Goal: Check status: Check status

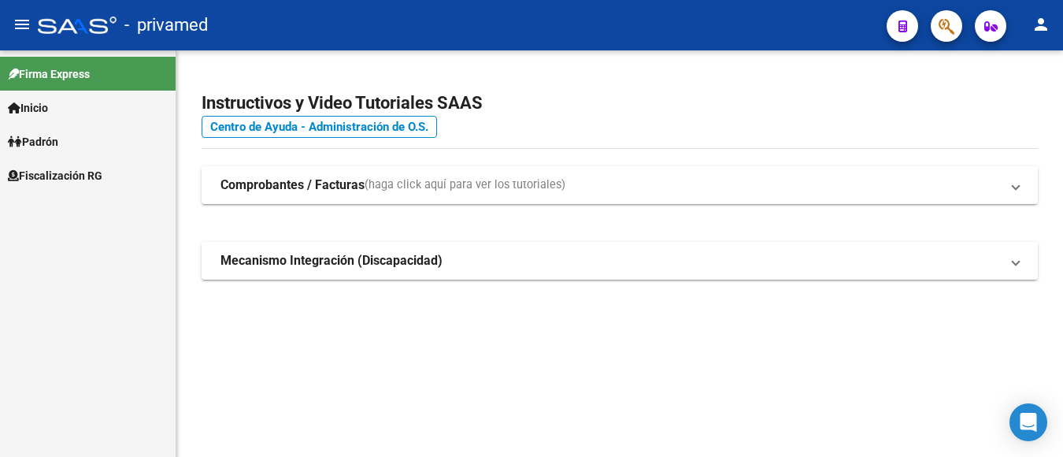
click at [951, 31] on icon "button" at bounding box center [947, 26] width 16 height 18
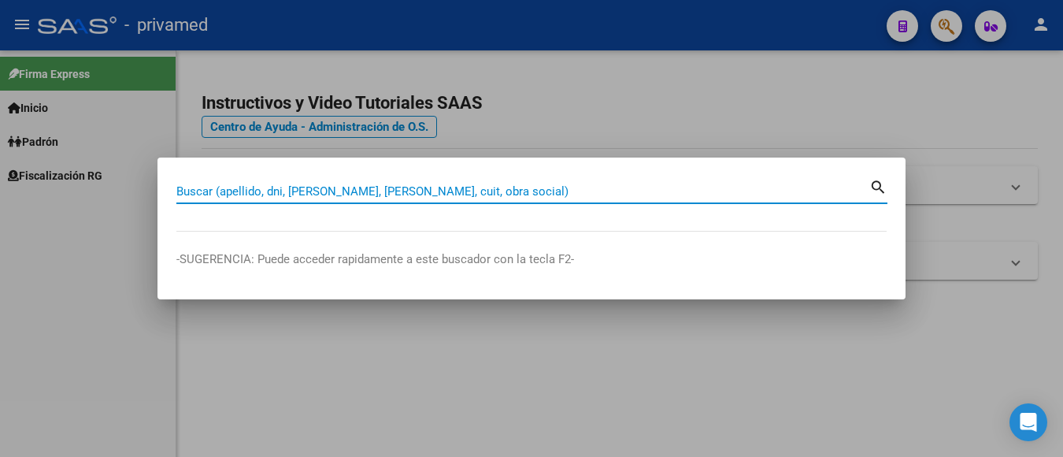
paste input "27380581286"
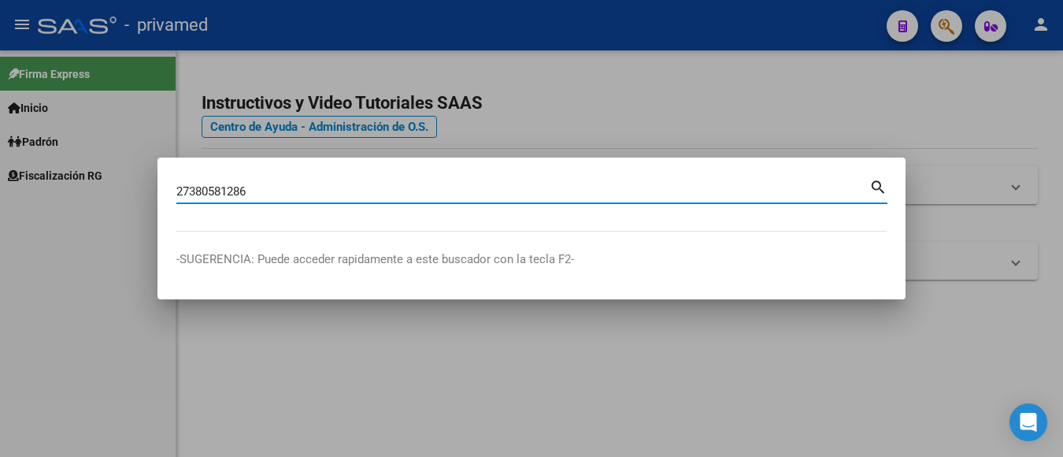
type input "27380581286"
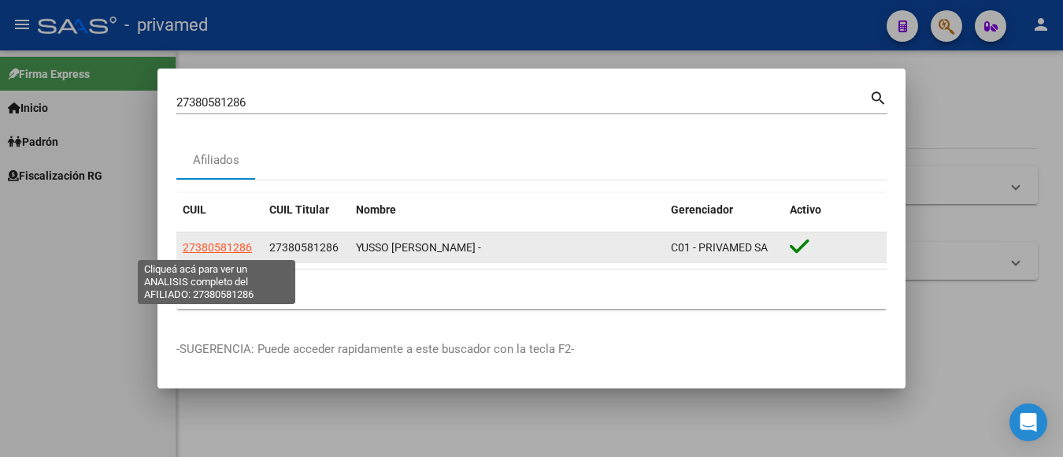
click at [232, 250] on span "27380581286" at bounding box center [217, 247] width 69 height 13
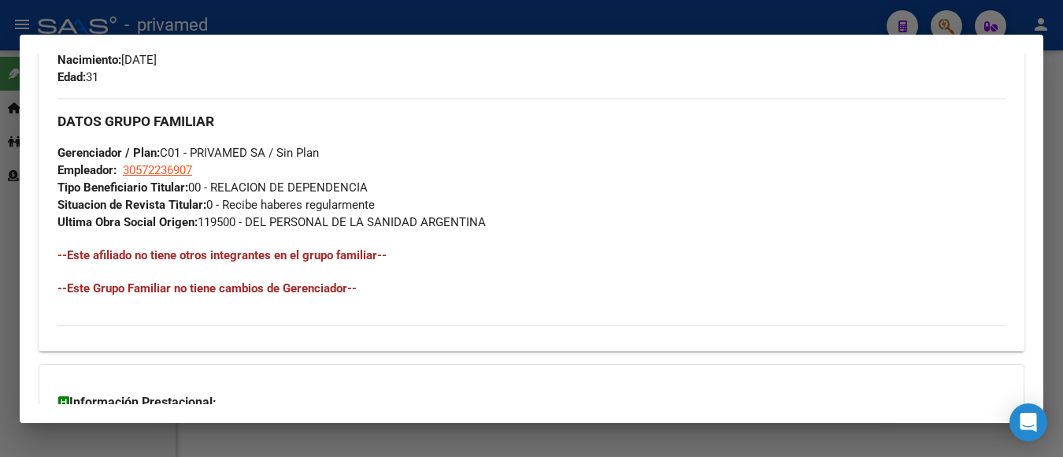
scroll to position [863, 0]
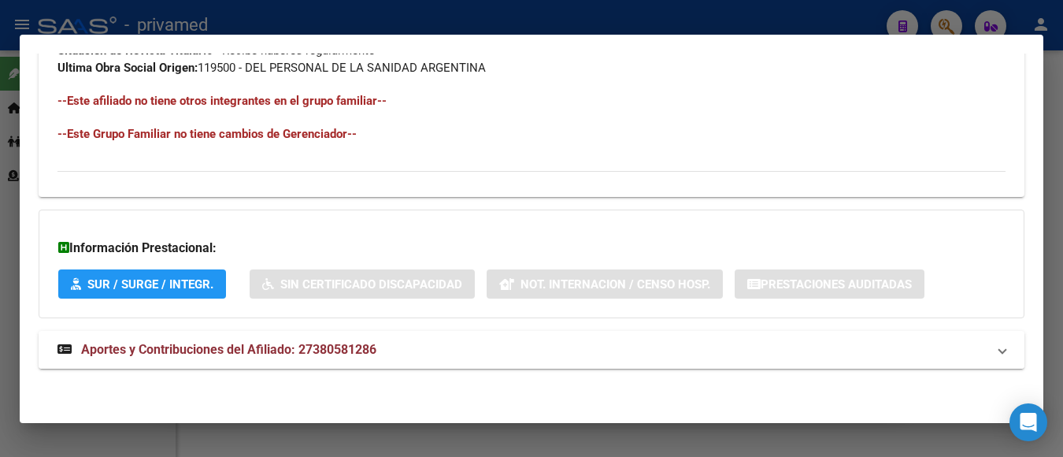
click at [237, 346] on span "Aportes y Contribuciones del Afiliado: 27380581286" at bounding box center [228, 349] width 295 height 15
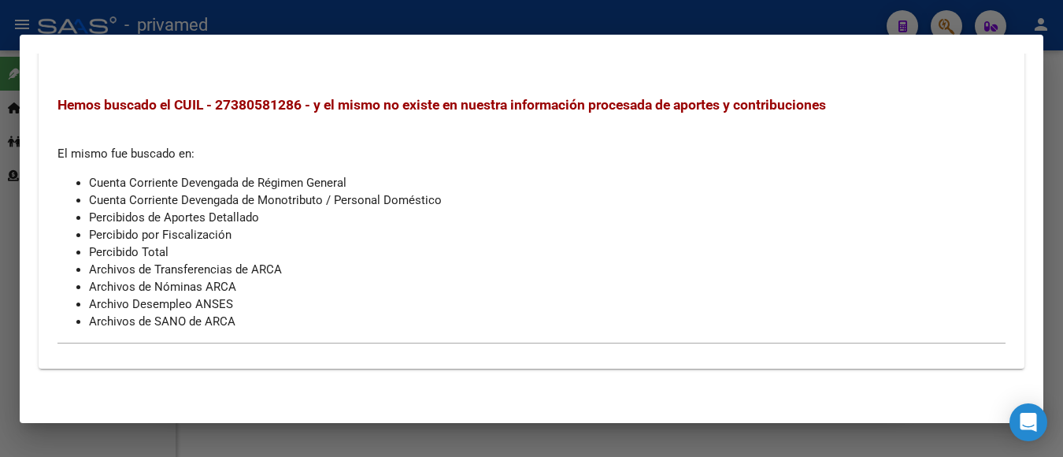
scroll to position [1108, 0]
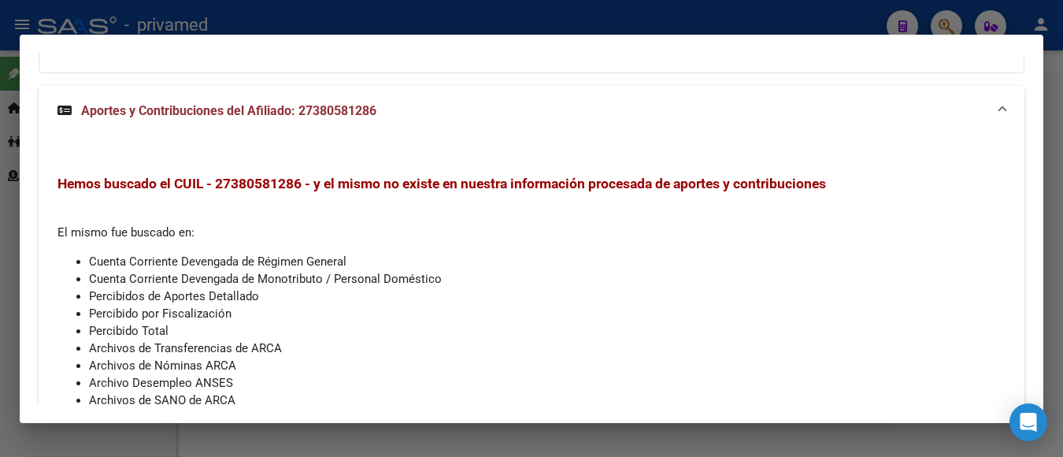
click at [317, 284] on li "Cuenta Corriente Devengada de Monotributo / Personal Doméstico" at bounding box center [547, 278] width 917 height 17
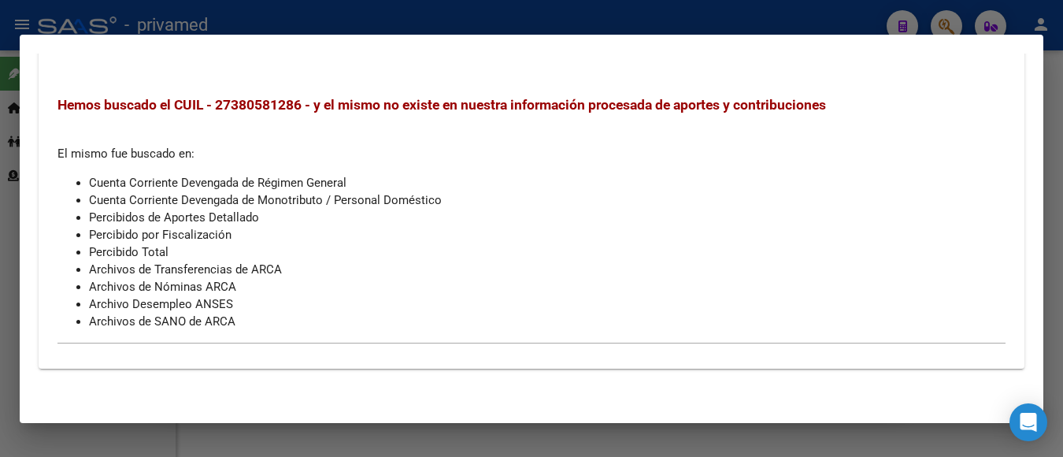
click at [1056, 95] on div at bounding box center [531, 228] width 1063 height 457
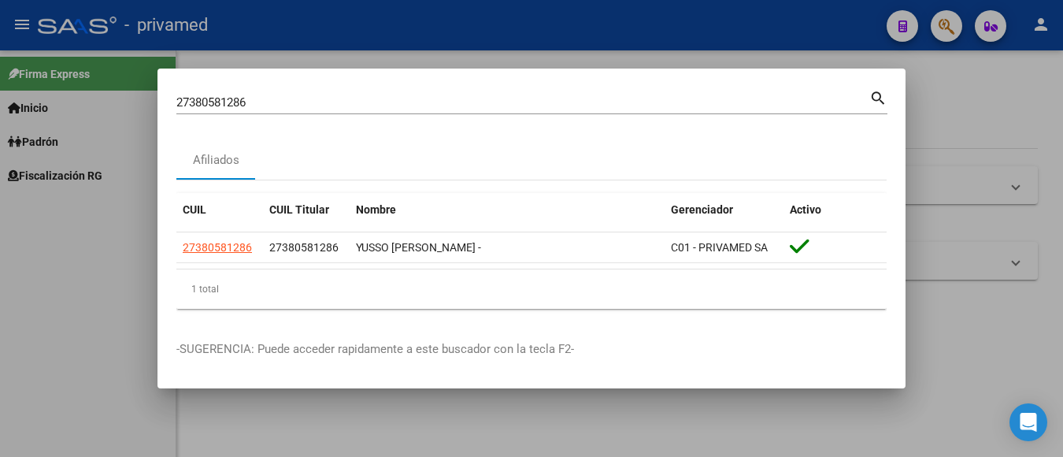
click at [966, 96] on div at bounding box center [531, 228] width 1063 height 457
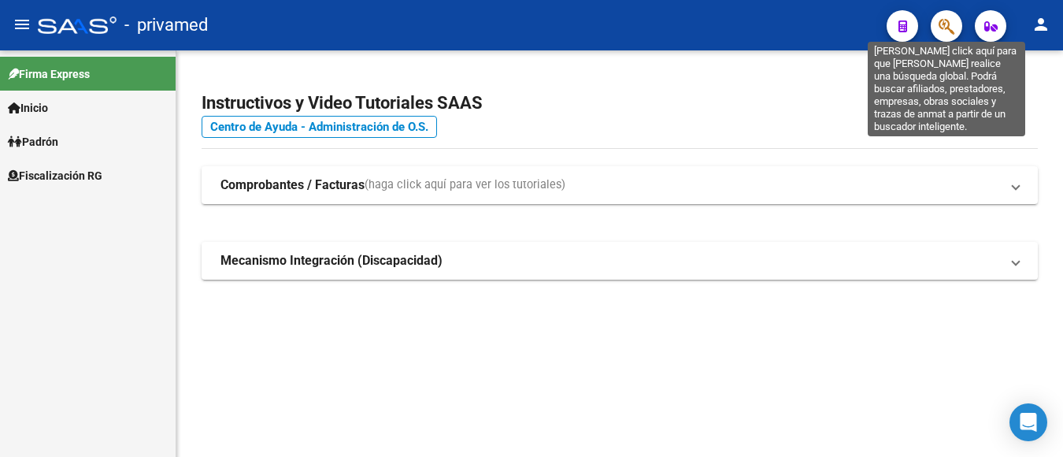
click at [951, 32] on icon "button" at bounding box center [947, 26] width 16 height 18
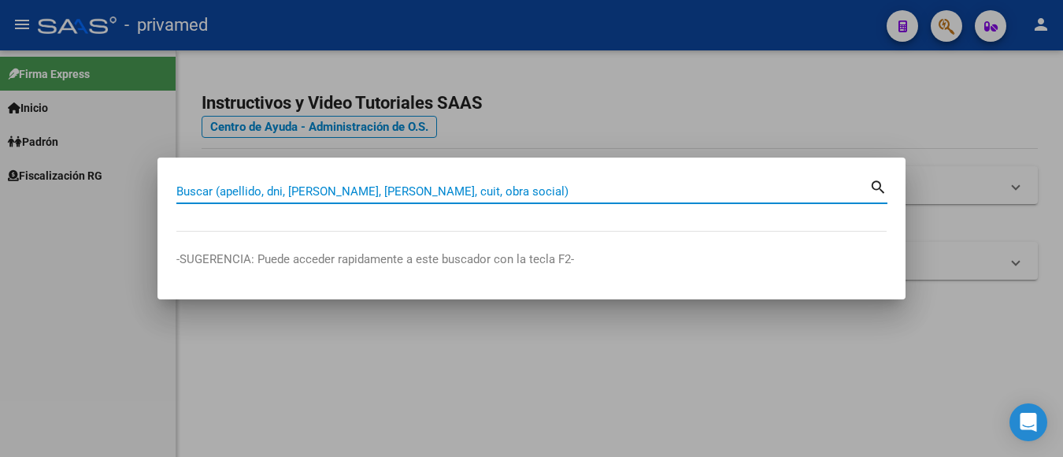
paste input "20238120587"
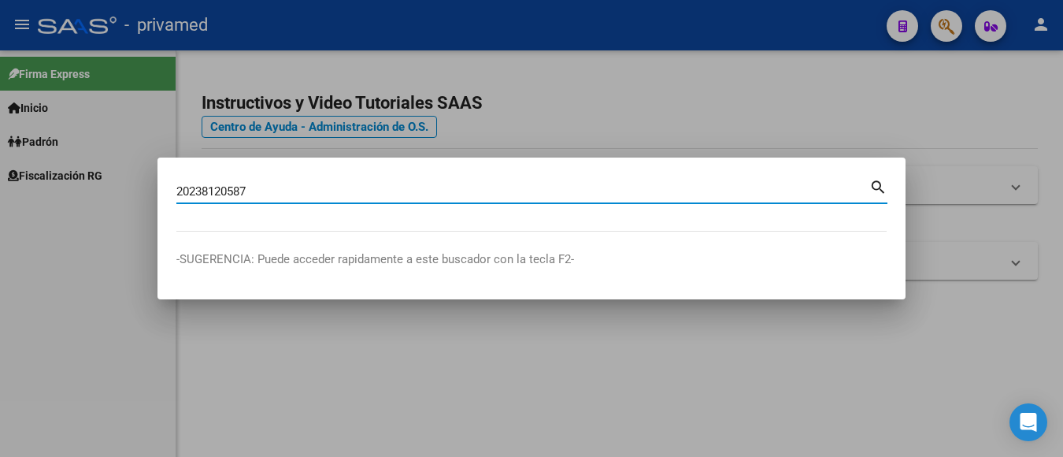
type input "20238120587"
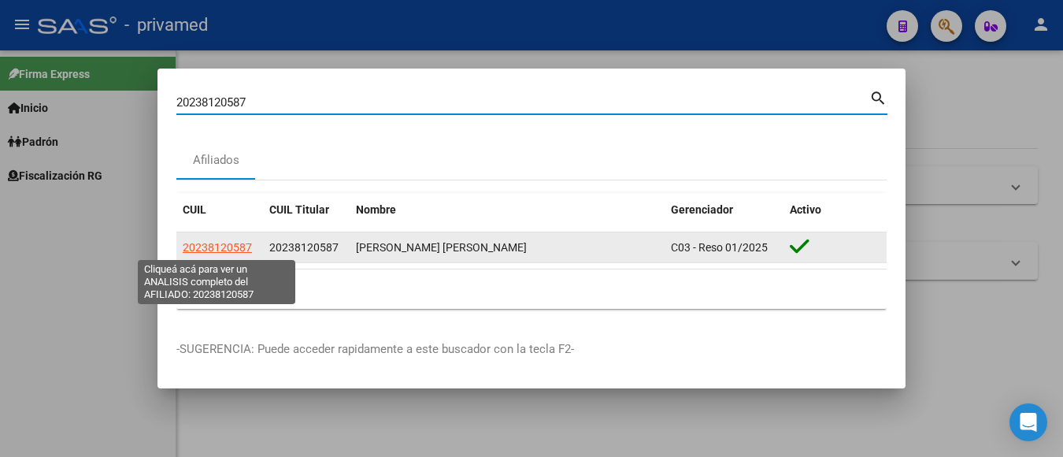
click at [232, 250] on span "20238120587" at bounding box center [217, 247] width 69 height 13
type textarea "20238120587"
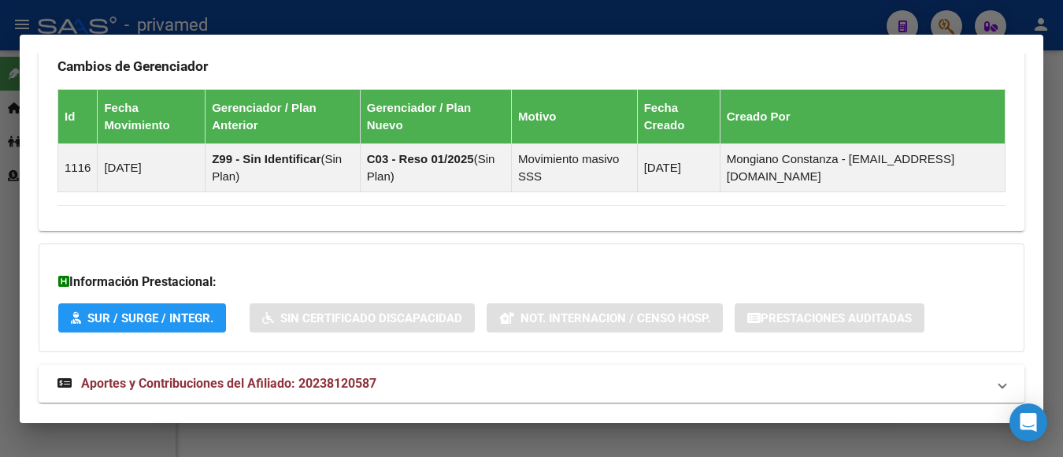
scroll to position [979, 0]
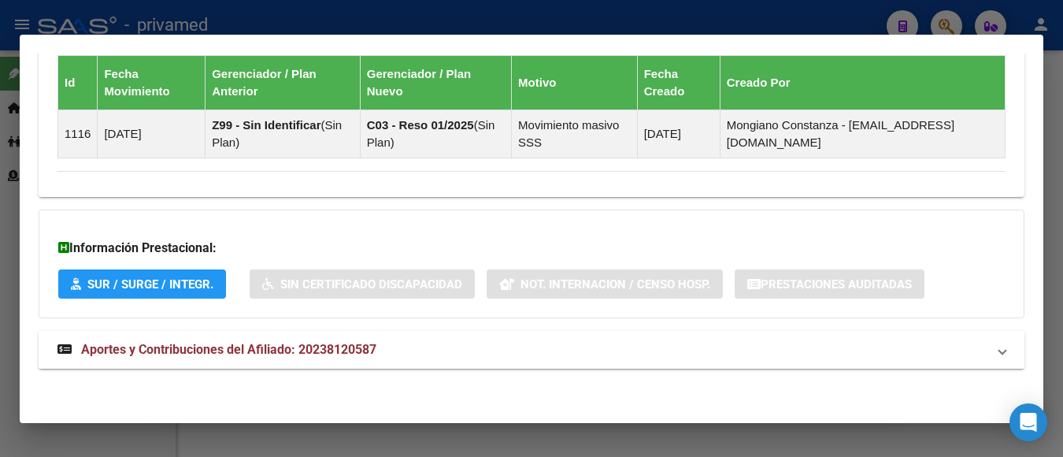
click at [370, 356] on span "Aportes y Contribuciones del Afiliado: 20238120587" at bounding box center [228, 349] width 295 height 15
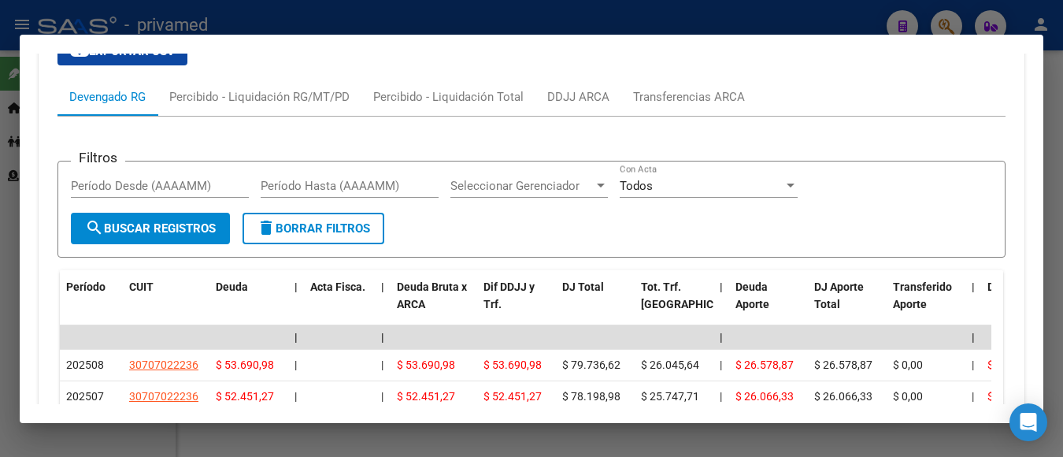
scroll to position [1282, 0]
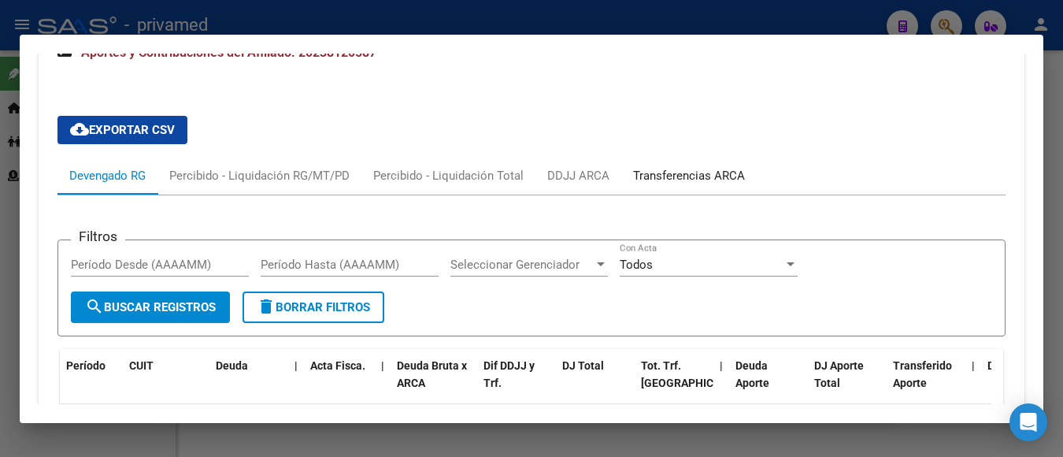
click at [654, 180] on div "Transferencias ARCA" at bounding box center [689, 175] width 112 height 17
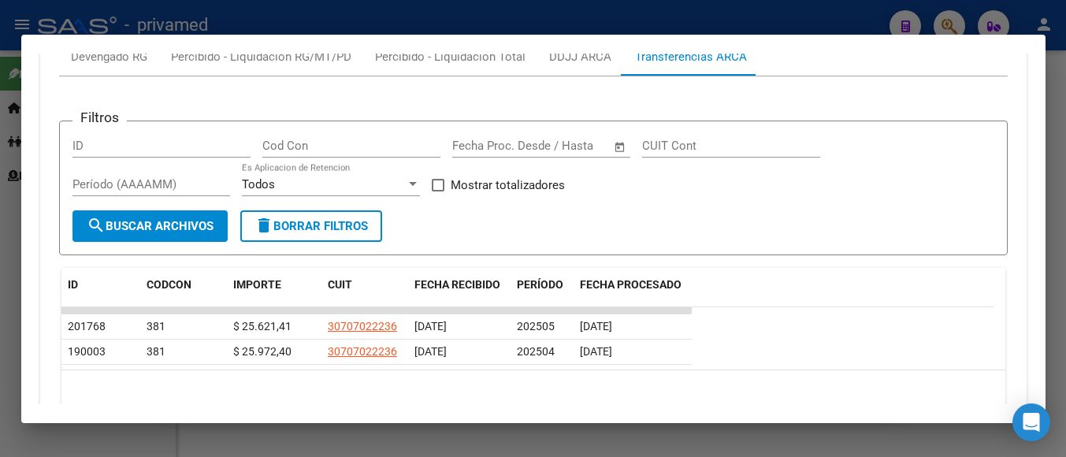
scroll to position [1322, 0]
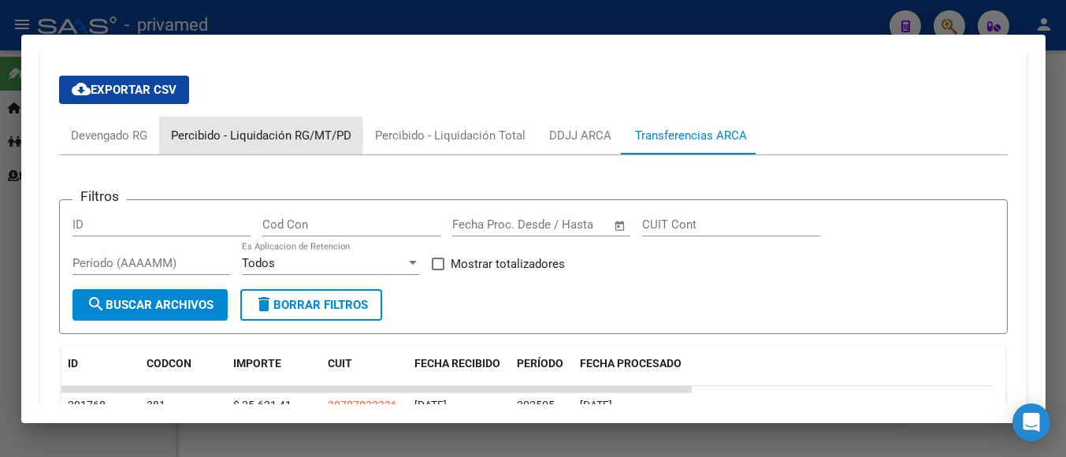
click at [210, 136] on div "Percibido - Liquidación RG/MT/PD" at bounding box center [261, 135] width 180 height 17
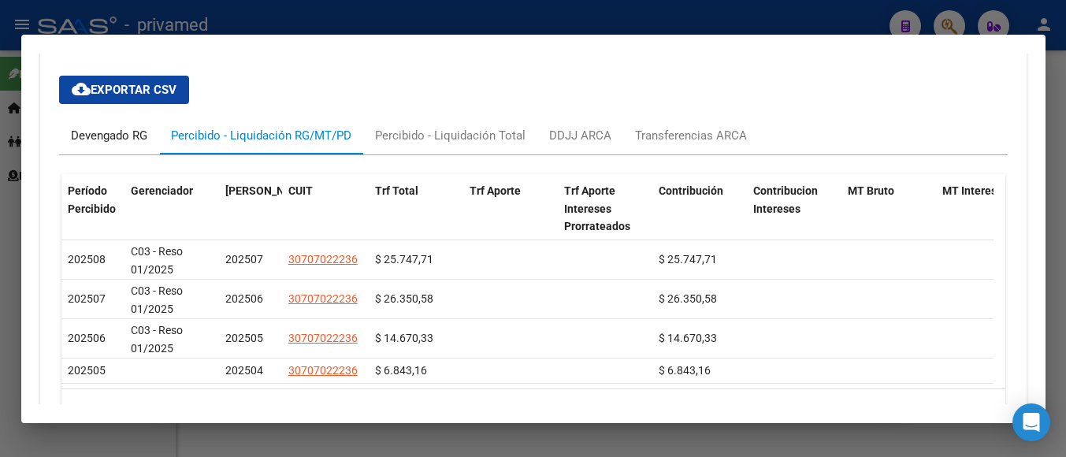
click at [101, 139] on div "Devengado RG" at bounding box center [109, 135] width 76 height 17
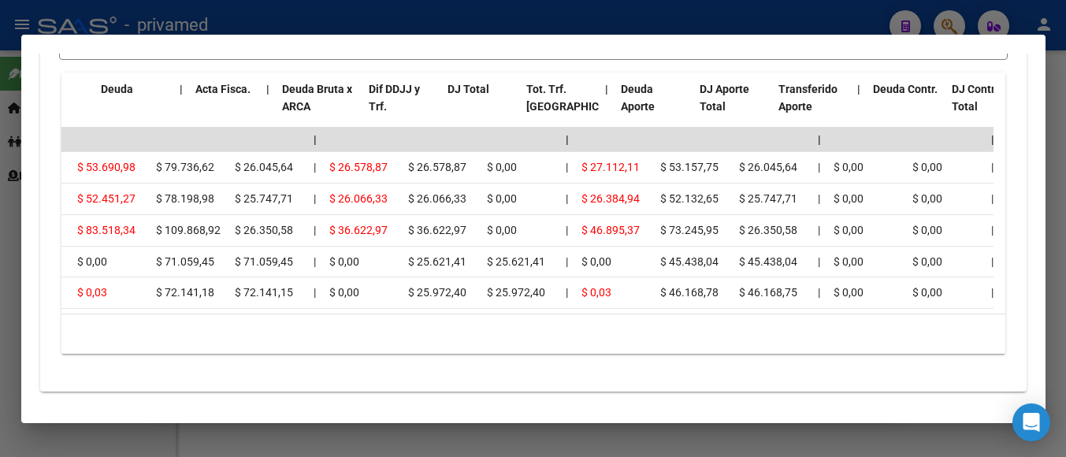
scroll to position [0, 0]
